Goal: Task Accomplishment & Management: Use online tool/utility

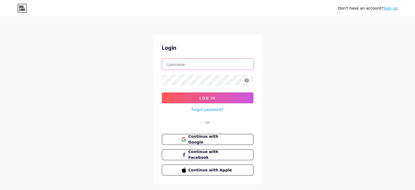
click at [200, 64] on input "text" at bounding box center [207, 64] width 91 height 11
paste input "[EMAIL_ADDRESS][DOMAIN_NAME]"
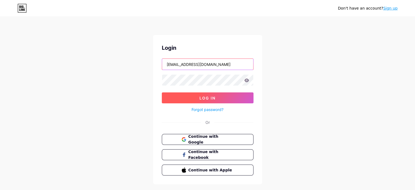
type input "[EMAIL_ADDRESS][DOMAIN_NAME]"
click at [206, 101] on button "Log In" at bounding box center [208, 97] width 92 height 11
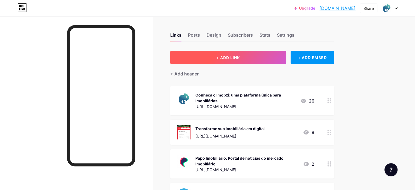
click at [283, 62] on button "+ ADD LINK" at bounding box center [228, 57] width 116 height 13
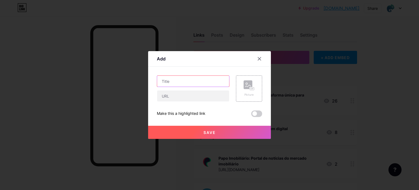
click at [186, 81] on input "text" at bounding box center [193, 81] width 72 height 11
drag, startPoint x: 185, startPoint y: 82, endPoint x: 161, endPoint y: 83, distance: 24.3
click at [161, 83] on input "Promoção" at bounding box center [193, 81] width 72 height 11
type input "Mês do Consumidor Imobzi"
click at [170, 101] on div at bounding box center [193, 95] width 73 height 11
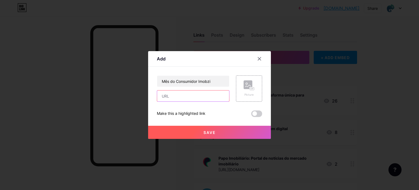
click at [167, 98] on input "text" at bounding box center [193, 95] width 72 height 11
paste input "[URL][DOMAIN_NAME]"
type input "[URL][DOMAIN_NAME]"
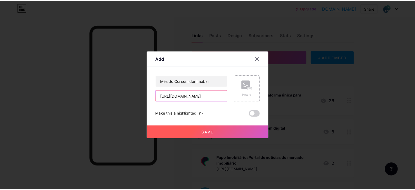
scroll to position [0, 0]
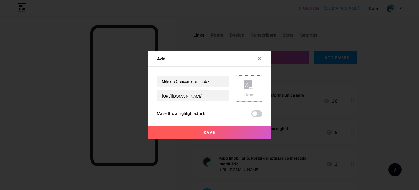
click at [248, 84] on rect at bounding box center [248, 84] width 9 height 9
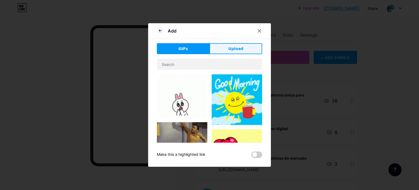
click at [237, 51] on span "Upload" at bounding box center [235, 49] width 15 height 6
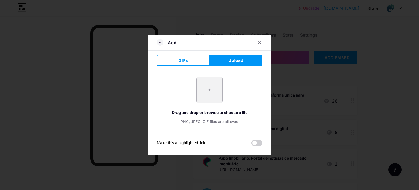
click at [216, 94] on input "file" at bounding box center [210, 90] width 26 height 26
type input "C:\fakepath\Captura de tela [DATE] 150358.png"
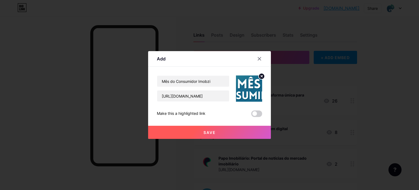
click at [262, 76] on icon at bounding box center [262, 76] width 2 height 2
click at [260, 59] on icon at bounding box center [259, 59] width 4 height 4
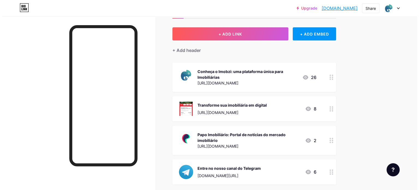
scroll to position [22, 0]
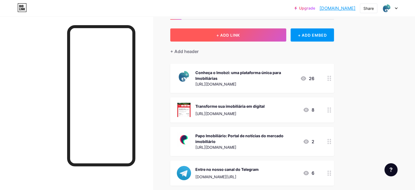
click at [247, 31] on button "+ ADD LINK" at bounding box center [228, 34] width 116 height 13
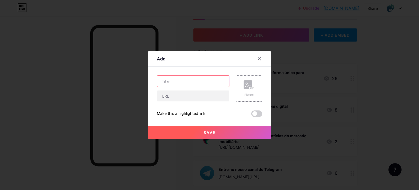
click at [169, 80] on input "text" at bounding box center [193, 81] width 72 height 11
click at [239, 91] on div "Picture" at bounding box center [249, 88] width 26 height 26
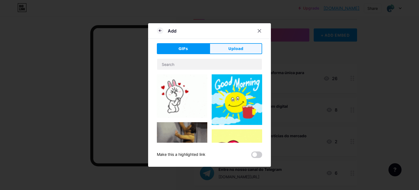
click at [230, 48] on span "Upload" at bounding box center [235, 49] width 15 height 6
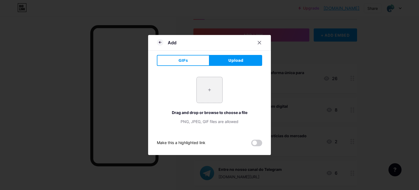
click at [201, 97] on input "file" at bounding box center [210, 90] width 26 height 26
type input "C:\fakepath\Captura de tela [DATE] 150358.png"
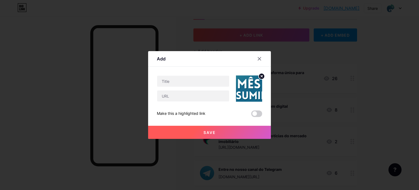
click at [262, 75] on icon at bounding box center [262, 76] width 2 height 2
click at [240, 89] on div "Picture" at bounding box center [249, 88] width 26 height 26
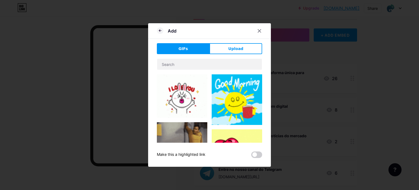
click at [242, 54] on div "GIFs Upload Content YouTube Play YouTube video without leaving your page. ADD V…" at bounding box center [209, 100] width 105 height 115
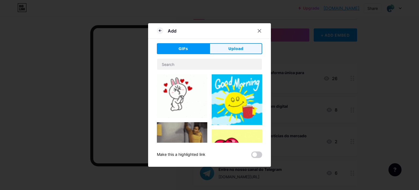
click at [229, 45] on button "Upload" at bounding box center [236, 48] width 53 height 11
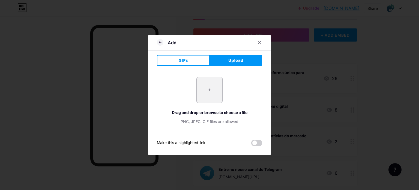
click at [207, 92] on input "file" at bounding box center [210, 90] width 26 height 26
type input "C:\fakepath\Captura de tela [DATE] 150623.png"
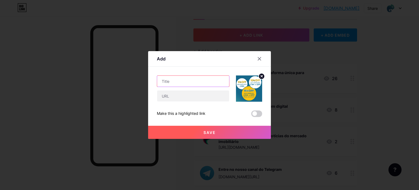
click at [173, 79] on input "text" at bounding box center [193, 81] width 72 height 11
type input "Mês do Consumidor Imobzi"
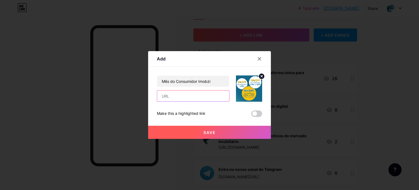
click at [173, 95] on input "text" at bounding box center [193, 95] width 72 height 11
paste input "[URL][DOMAIN_NAME]"
type input "[URL][DOMAIN_NAME]"
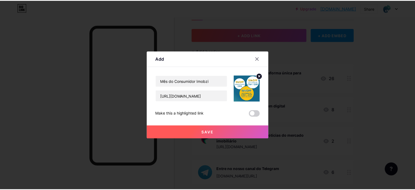
scroll to position [0, 0]
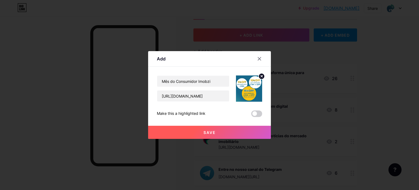
click at [208, 130] on span "Save" at bounding box center [210, 132] width 12 height 5
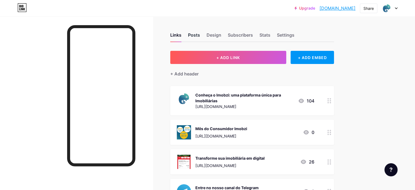
click at [200, 37] on div "Posts" at bounding box center [194, 37] width 12 height 10
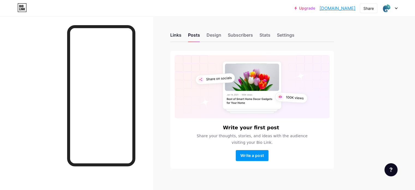
click at [182, 39] on div "Links" at bounding box center [175, 37] width 11 height 10
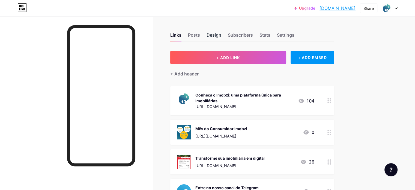
click at [221, 36] on div "Design" at bounding box center [214, 37] width 15 height 10
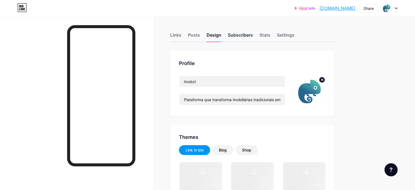
click at [253, 34] on div "Subscribers" at bounding box center [240, 37] width 25 height 10
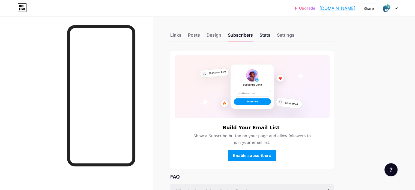
click at [271, 36] on div "Stats" at bounding box center [265, 37] width 11 height 10
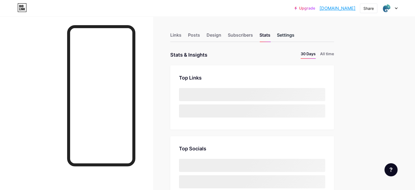
click at [295, 36] on div "Settings" at bounding box center [285, 37] width 17 height 10
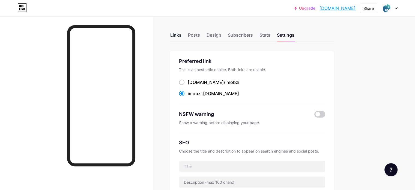
click at [182, 37] on div "Links" at bounding box center [175, 37] width 11 height 10
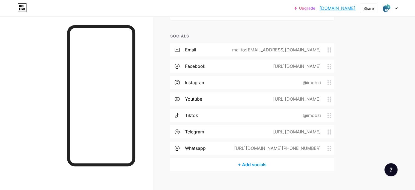
scroll to position [225, 0]
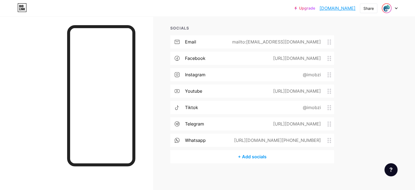
click at [390, 5] on img at bounding box center [386, 8] width 9 height 9
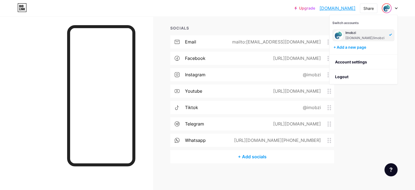
click at [294, 25] on div "SOCIALS" at bounding box center [252, 28] width 164 height 6
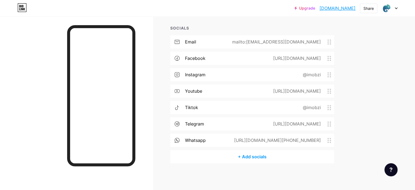
click at [337, 10] on link "[DOMAIN_NAME]" at bounding box center [338, 8] width 36 height 7
